Goal: Task Accomplishment & Management: Manage account settings

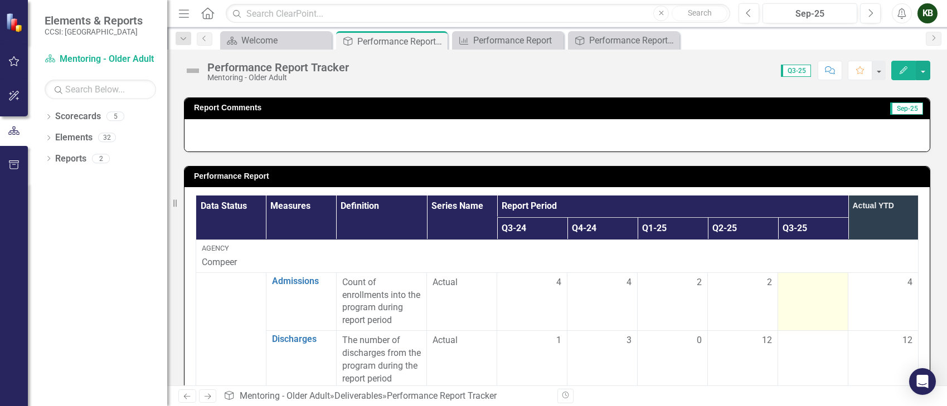
click at [812, 293] on td at bounding box center [813, 302] width 70 height 58
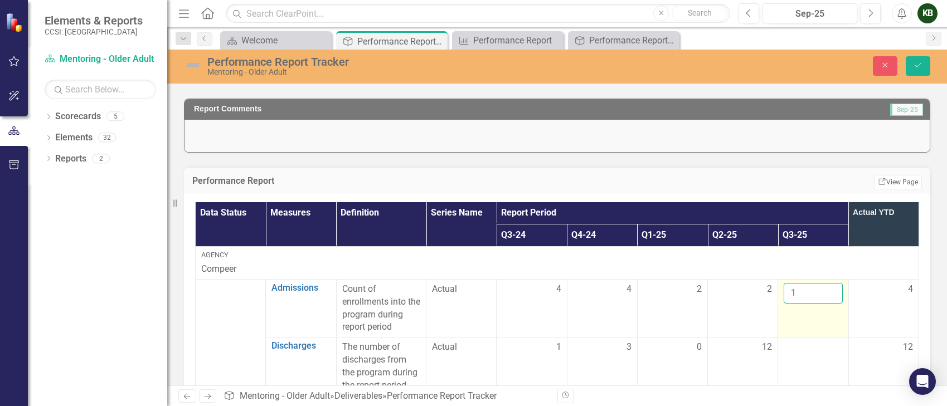
click at [824, 289] on input "1" at bounding box center [813, 293] width 59 height 21
type input "2"
click at [824, 289] on input "2" at bounding box center [813, 293] width 59 height 21
click at [912, 65] on button "Save" at bounding box center [918, 66] width 25 height 20
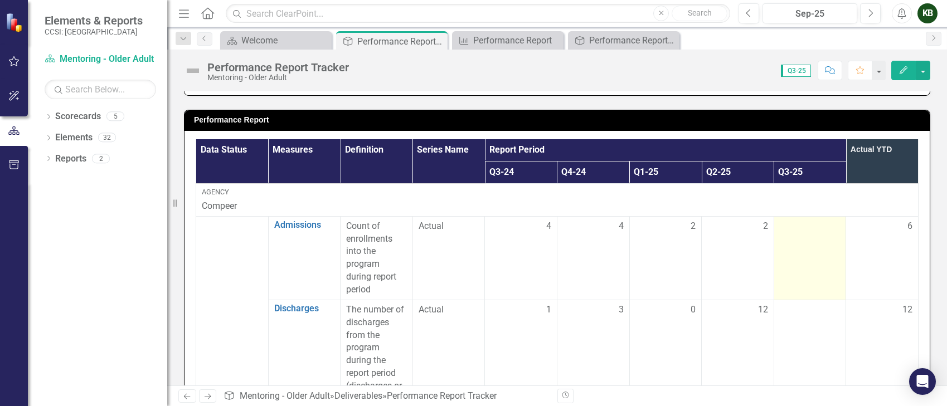
click at [802, 245] on td at bounding box center [809, 258] width 72 height 84
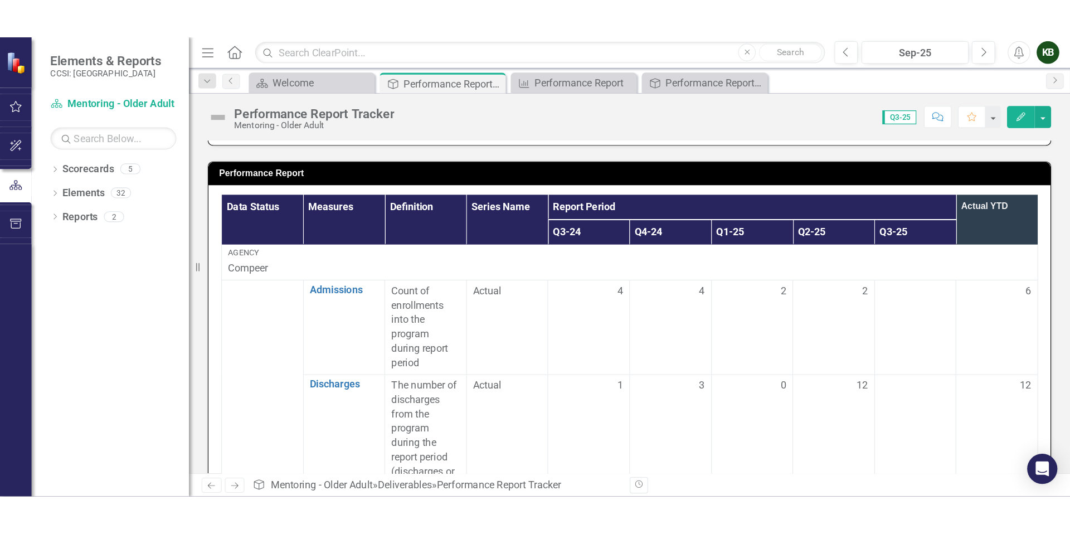
scroll to position [1, 0]
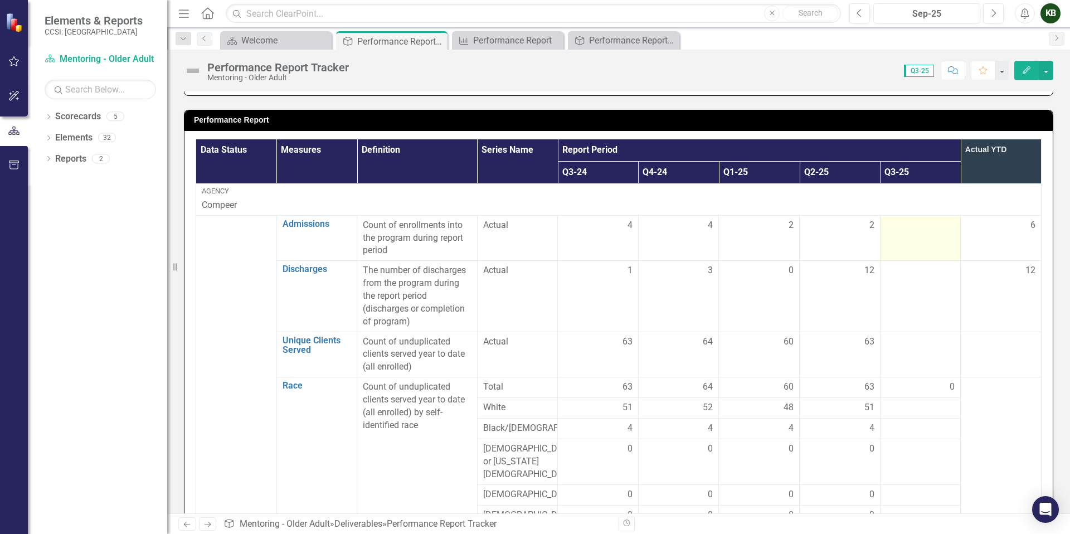
click at [901, 236] on td at bounding box center [920, 238] width 81 height 46
click at [901, 235] on td at bounding box center [920, 238] width 81 height 46
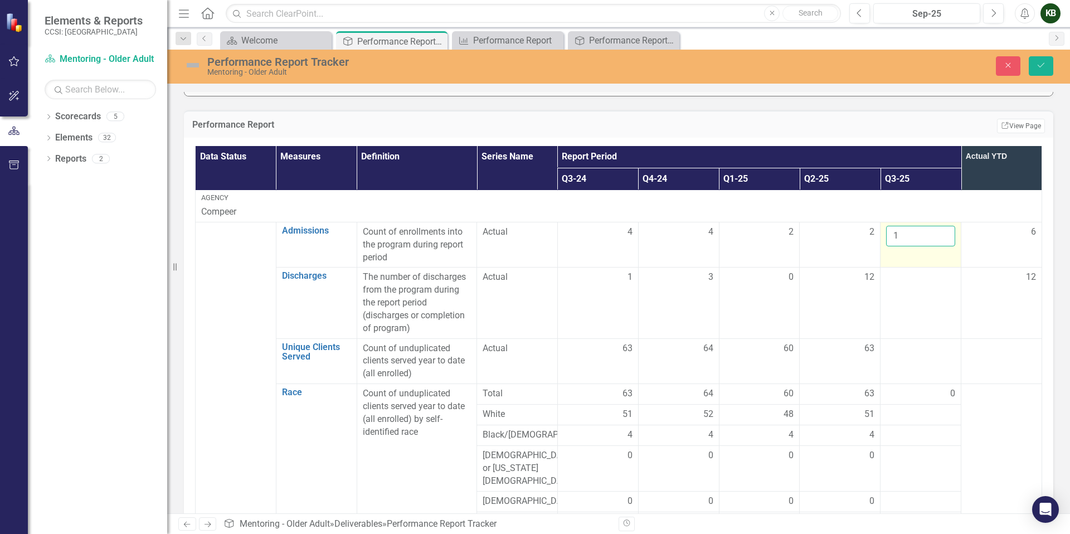
click at [931, 233] on input "1" at bounding box center [920, 236] width 69 height 21
type input "2"
click at [932, 233] on input "2" at bounding box center [920, 236] width 69 height 21
click at [1011, 240] on td "6" at bounding box center [1001, 245] width 81 height 46
click at [1040, 65] on icon "Save" at bounding box center [1041, 65] width 10 height 8
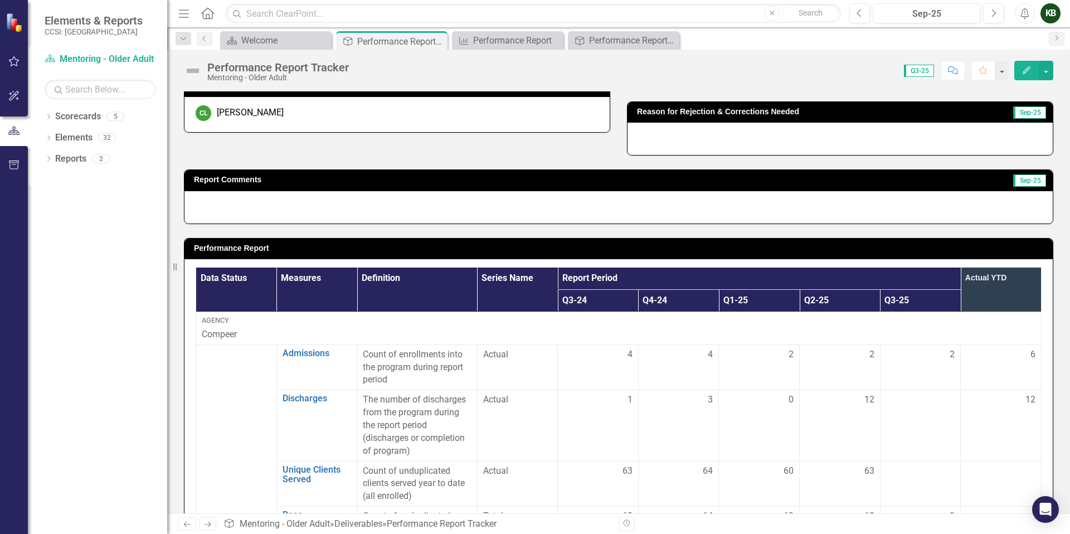
scroll to position [247, 0]
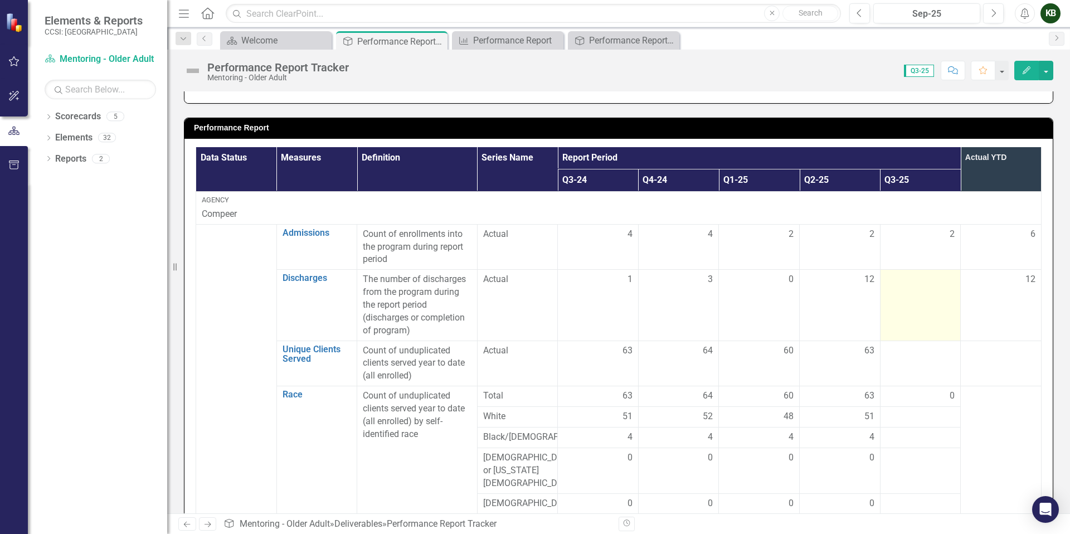
click at [930, 308] on td at bounding box center [920, 305] width 81 height 71
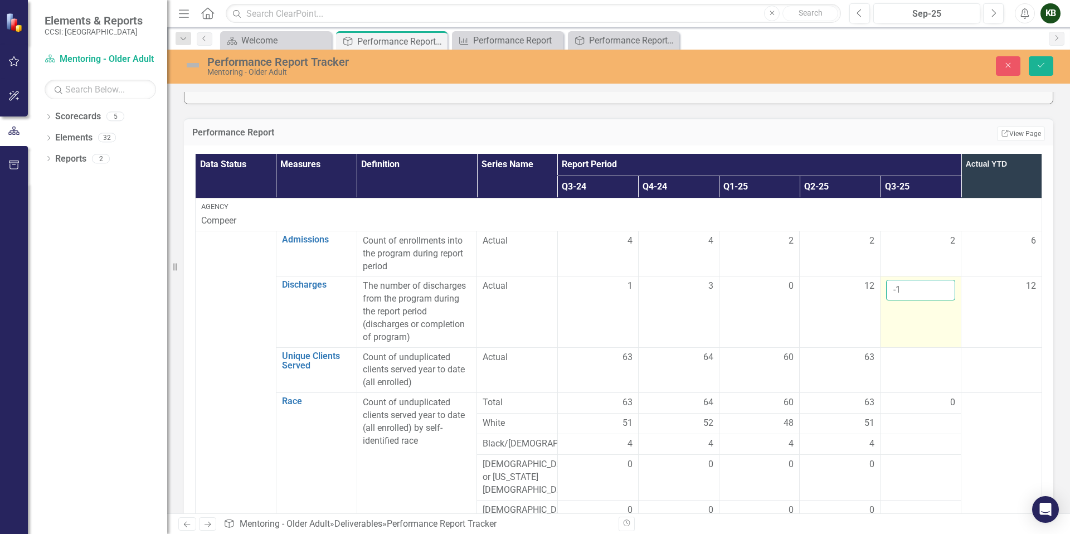
click at [931, 293] on input "-1" at bounding box center [920, 290] width 69 height 21
click at [931, 285] on input "0" at bounding box center [920, 290] width 69 height 21
click at [931, 285] on input "1" at bounding box center [920, 290] width 69 height 21
type input "2"
click at [931, 285] on input "2" at bounding box center [920, 290] width 69 height 21
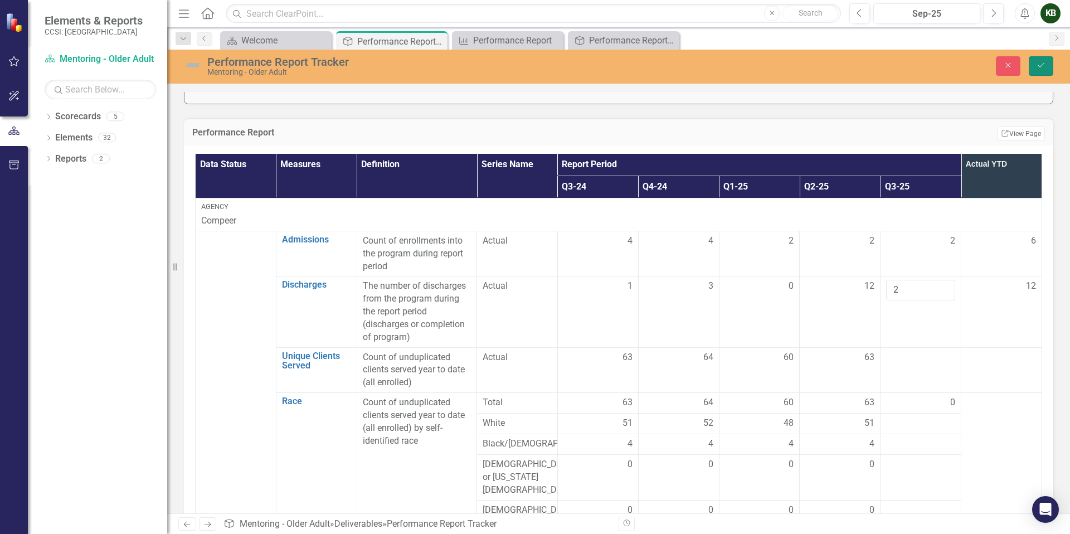
click at [1047, 65] on button "Save" at bounding box center [1041, 66] width 25 height 20
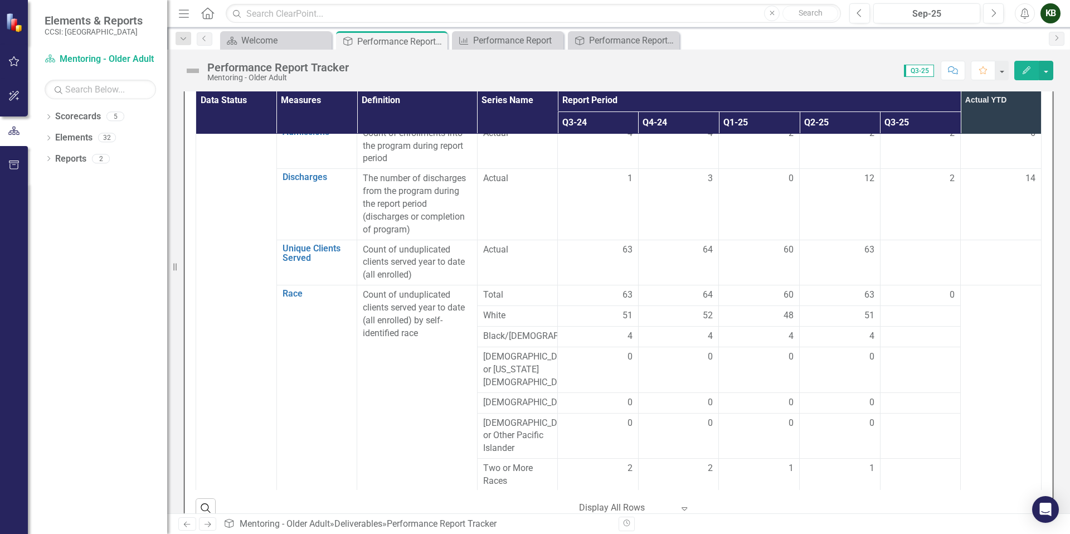
scroll to position [45, 0]
